Goal: Task Accomplishment & Management: Use online tool/utility

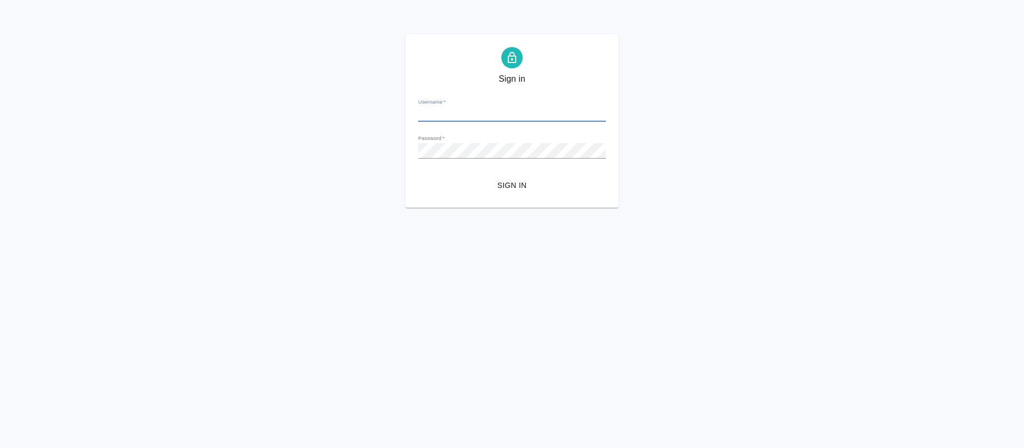
type input "o.tretyakova@awatera.com"
click at [507, 186] on span "Sign in" at bounding box center [512, 185] width 171 height 13
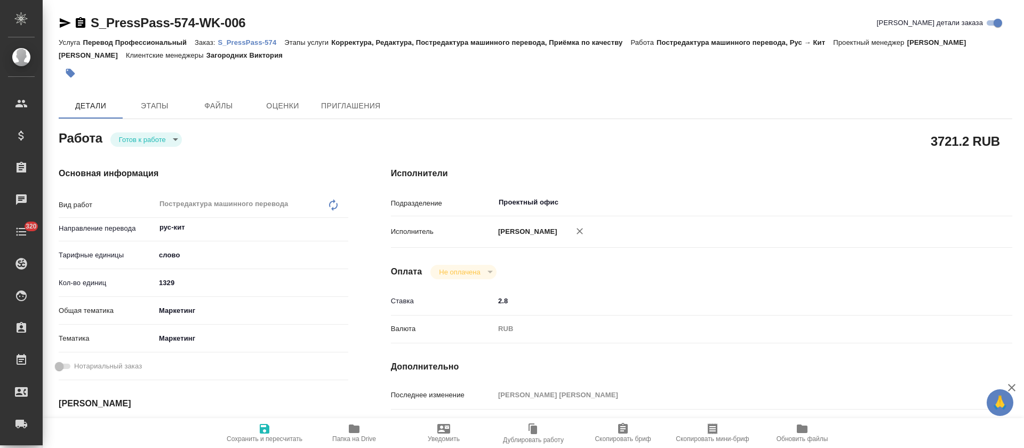
type textarea "x"
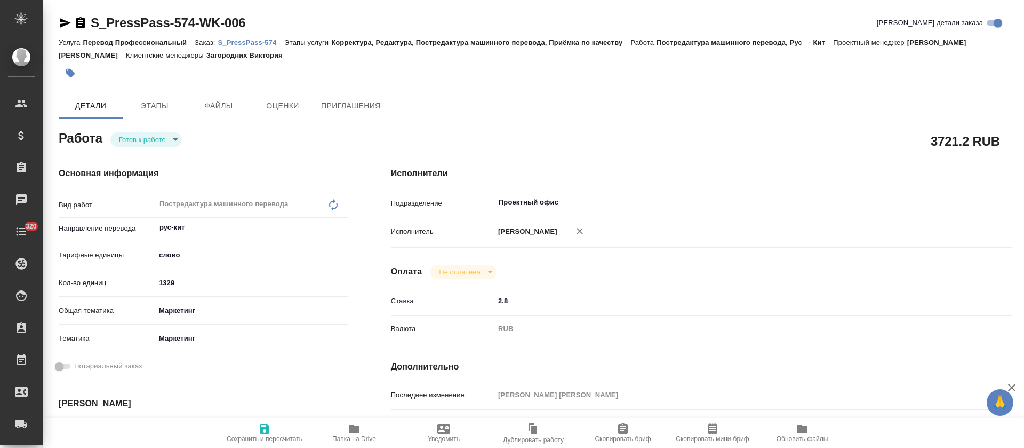
type textarea "x"
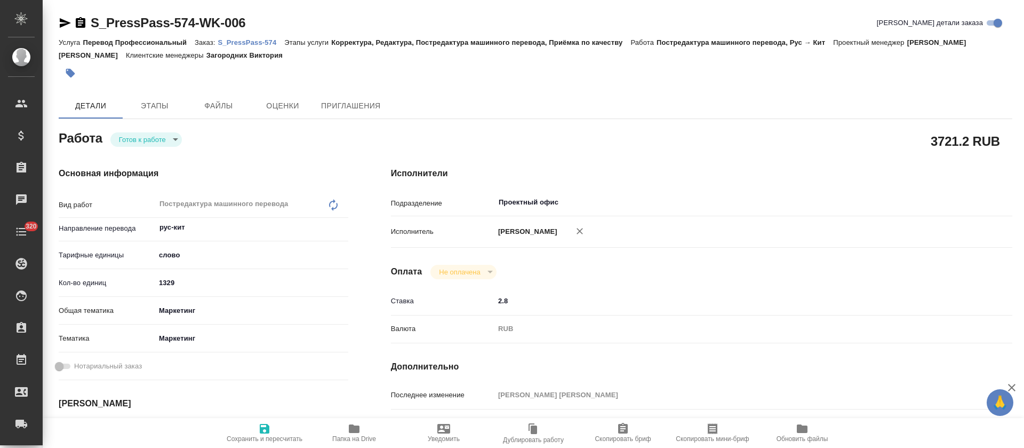
type textarea "x"
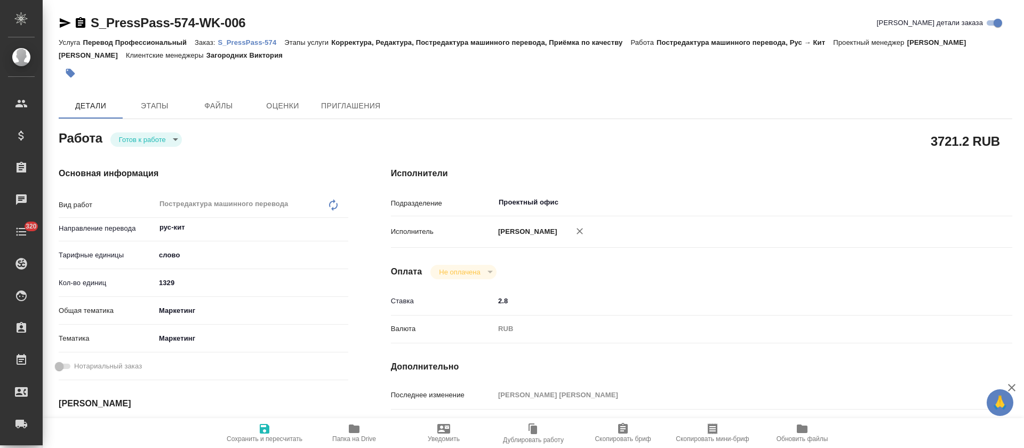
type textarea "x"
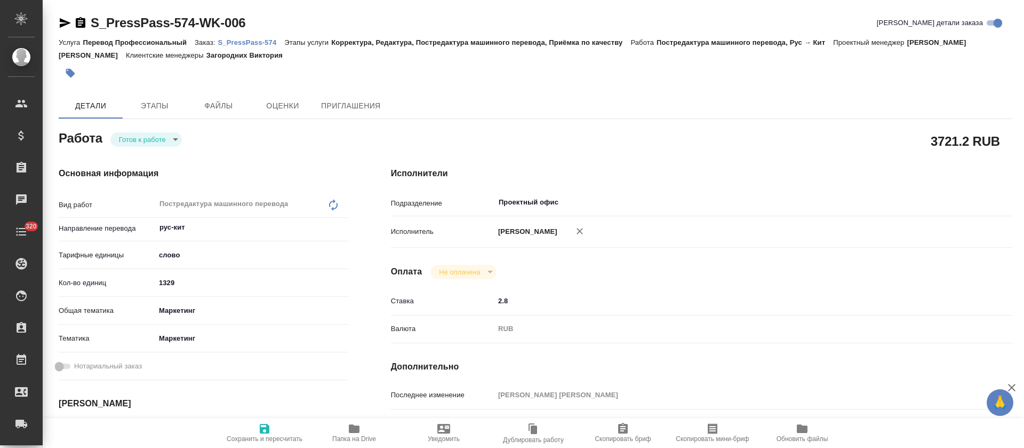
type textarea "x"
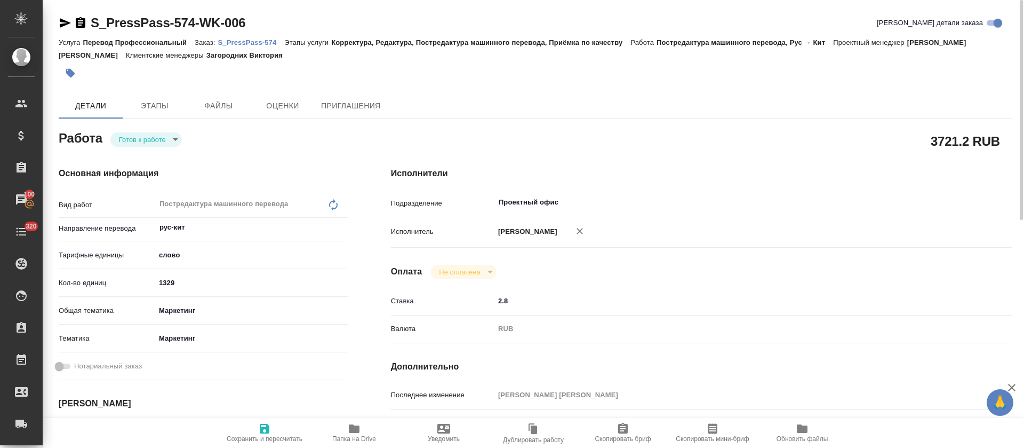
click at [256, 42] on p "S_PressPass-574" at bounding box center [251, 42] width 67 height 8
click at [349, 426] on icon "button" at bounding box center [354, 428] width 13 height 13
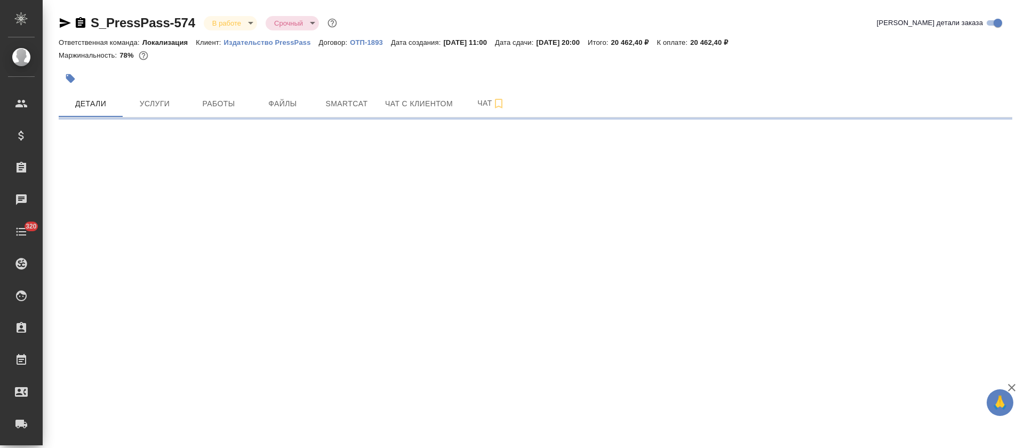
select select "RU"
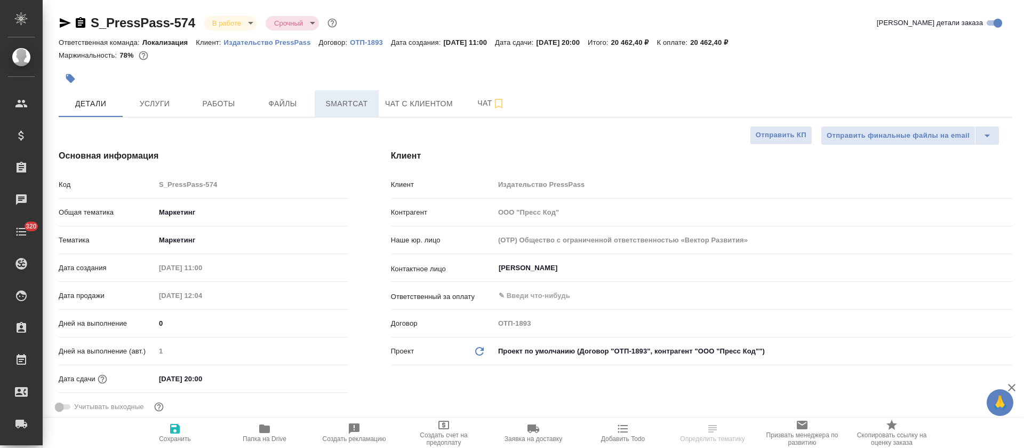
type textarea "x"
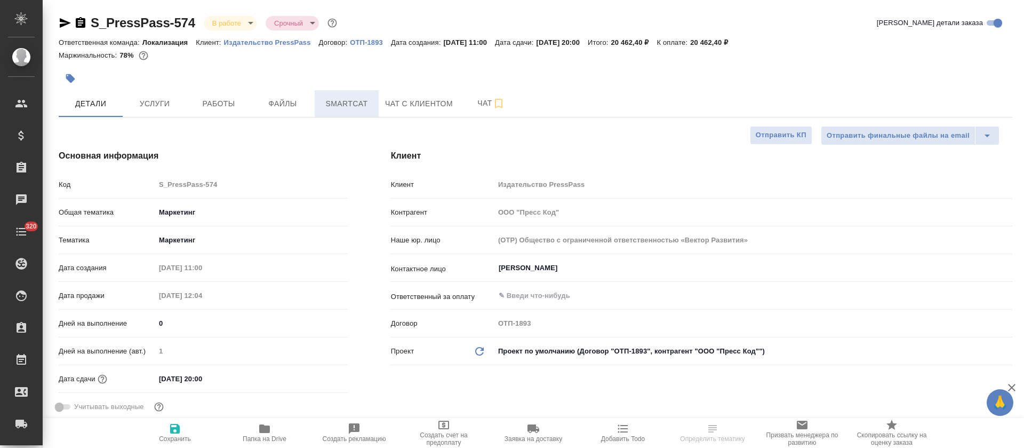
type textarea "x"
type input "[PERSON_NAME]"
click at [346, 107] on span "Smartcat" at bounding box center [346, 103] width 51 height 13
type textarea "x"
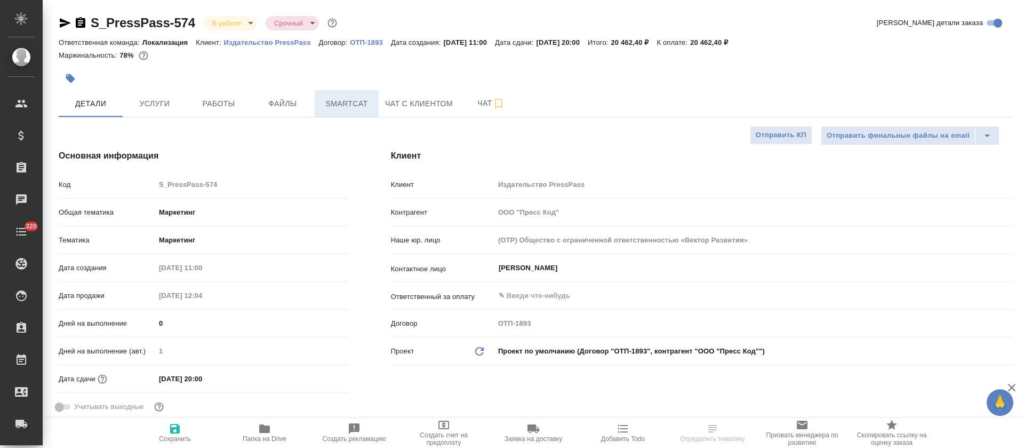
type textarea "x"
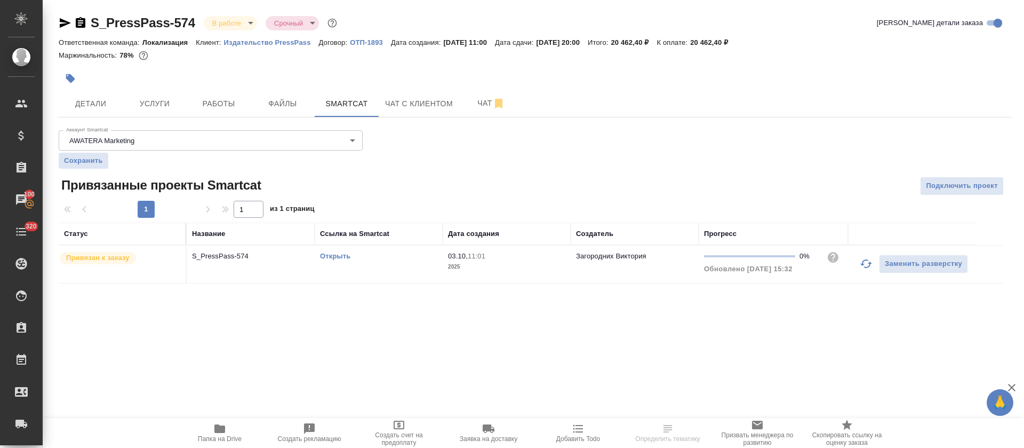
click at [342, 256] on link "Открыть" at bounding box center [335, 256] width 30 height 8
